Goal: Information Seeking & Learning: Learn about a topic

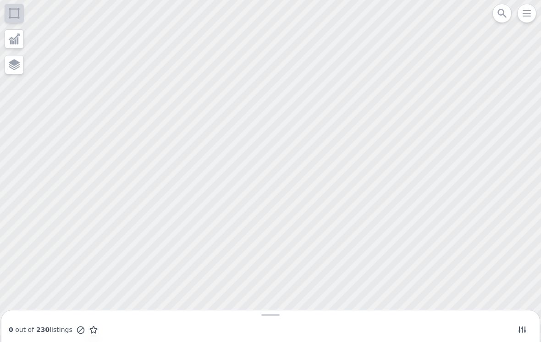
click at [306, 195] on div at bounding box center [271, 171] width 650 height 411
click at [11, 43] on icon at bounding box center [11, 41] width 2 height 5
click at [33, 56] on li "3M" at bounding box center [50, 57] width 36 height 15
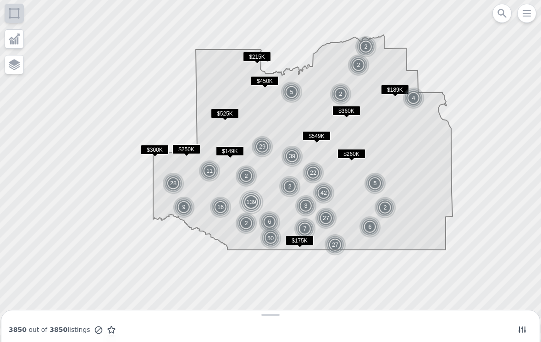
click at [331, 250] on img at bounding box center [335, 245] width 22 height 22
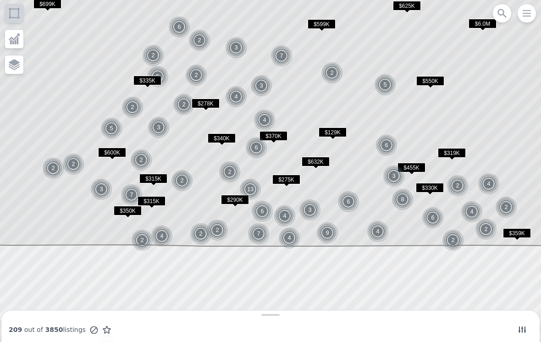
click at [210, 102] on span "$278K" at bounding box center [206, 104] width 28 height 10
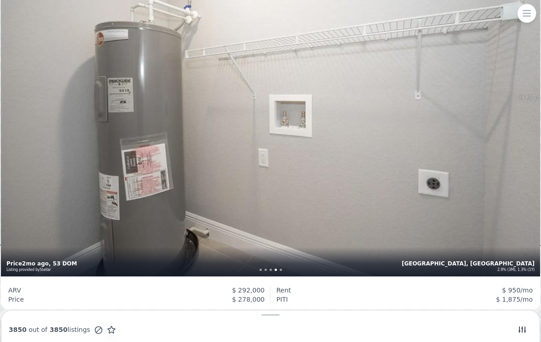
click at [528, 11] on icon "button" at bounding box center [526, 14] width 7 height 6
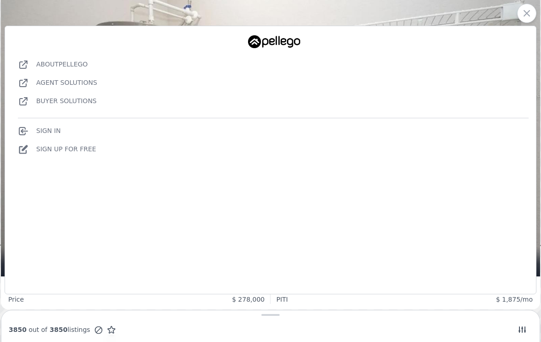
click at [525, 18] on icon "button" at bounding box center [527, 13] width 11 height 11
